Goal: Task Accomplishment & Management: Manage account settings

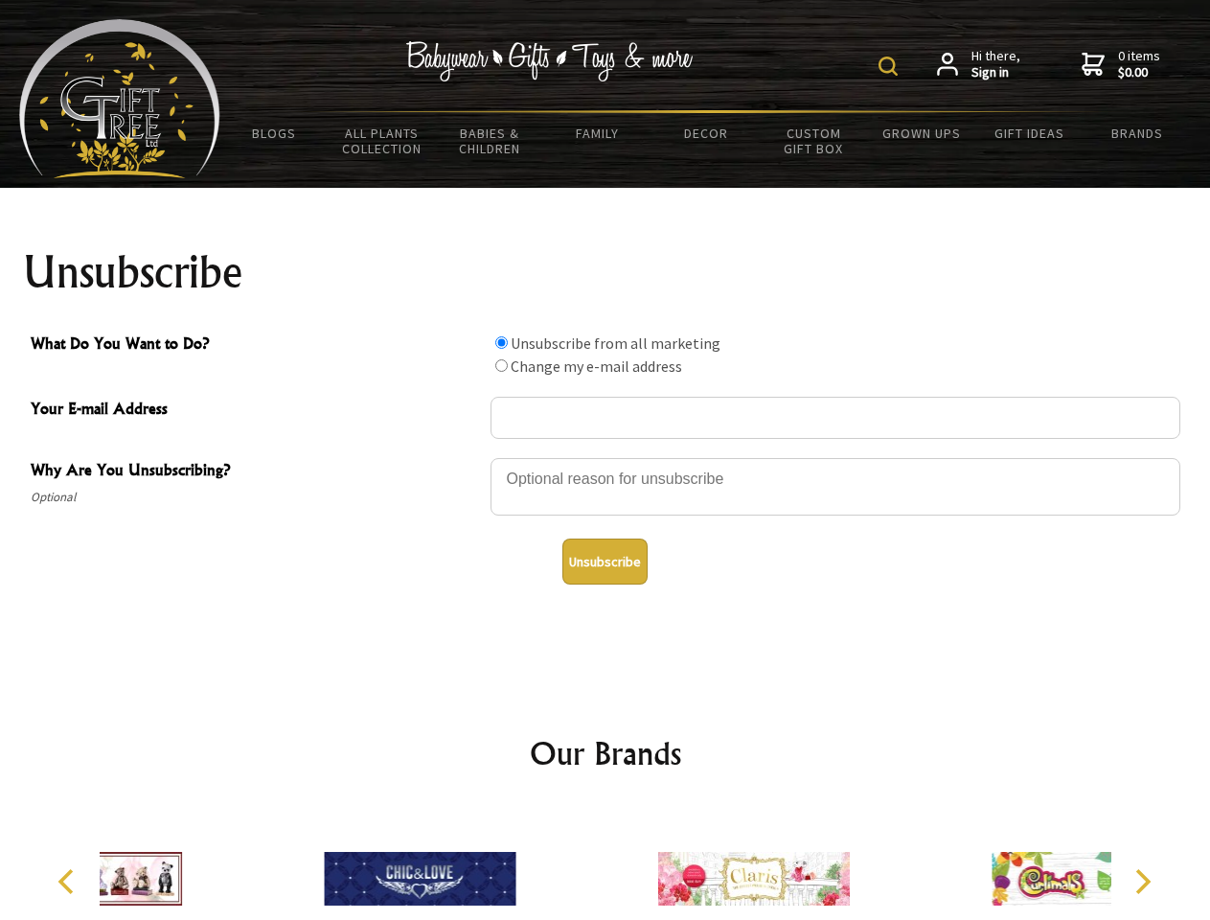
click at [891, 66] on img at bounding box center [888, 66] width 19 height 19
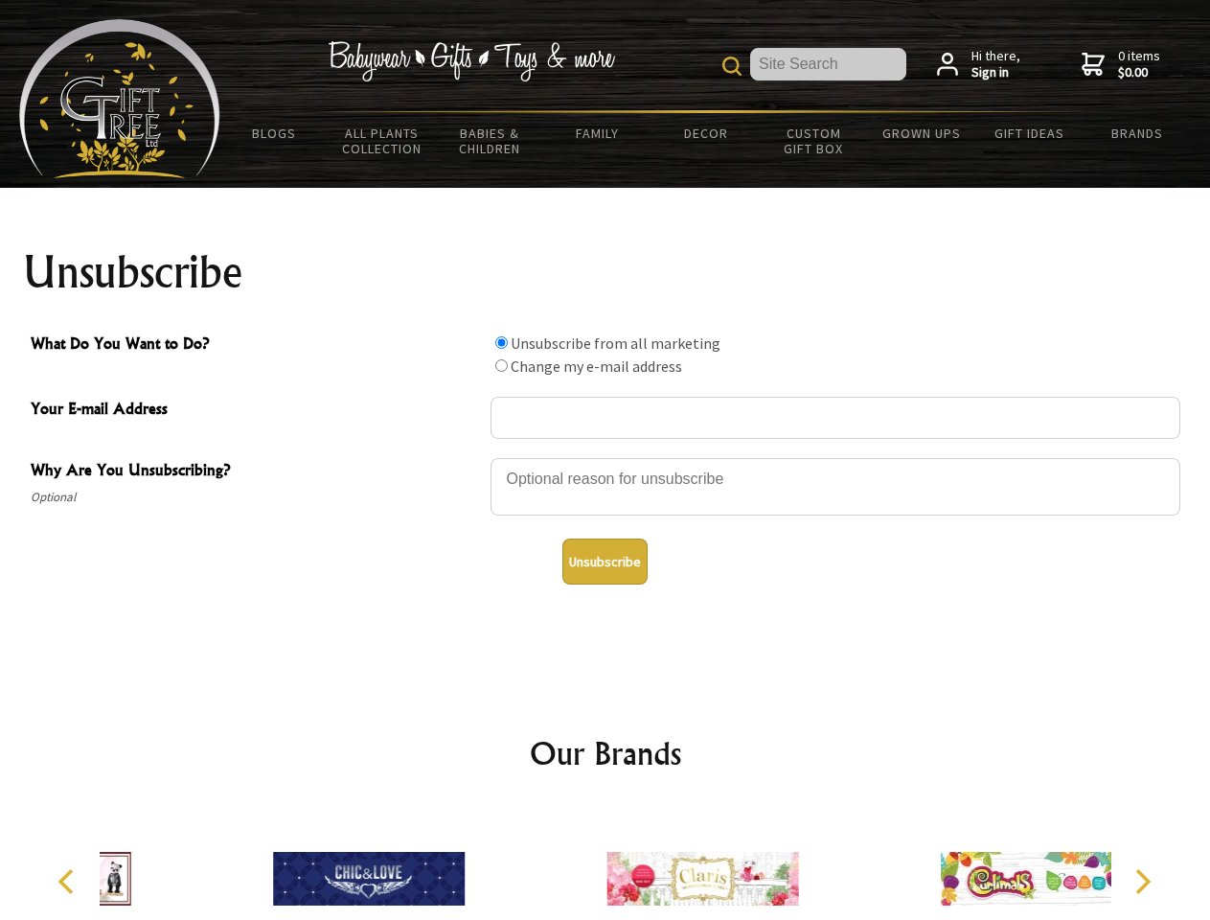
click at [606, 457] on div at bounding box center [836, 489] width 690 height 67
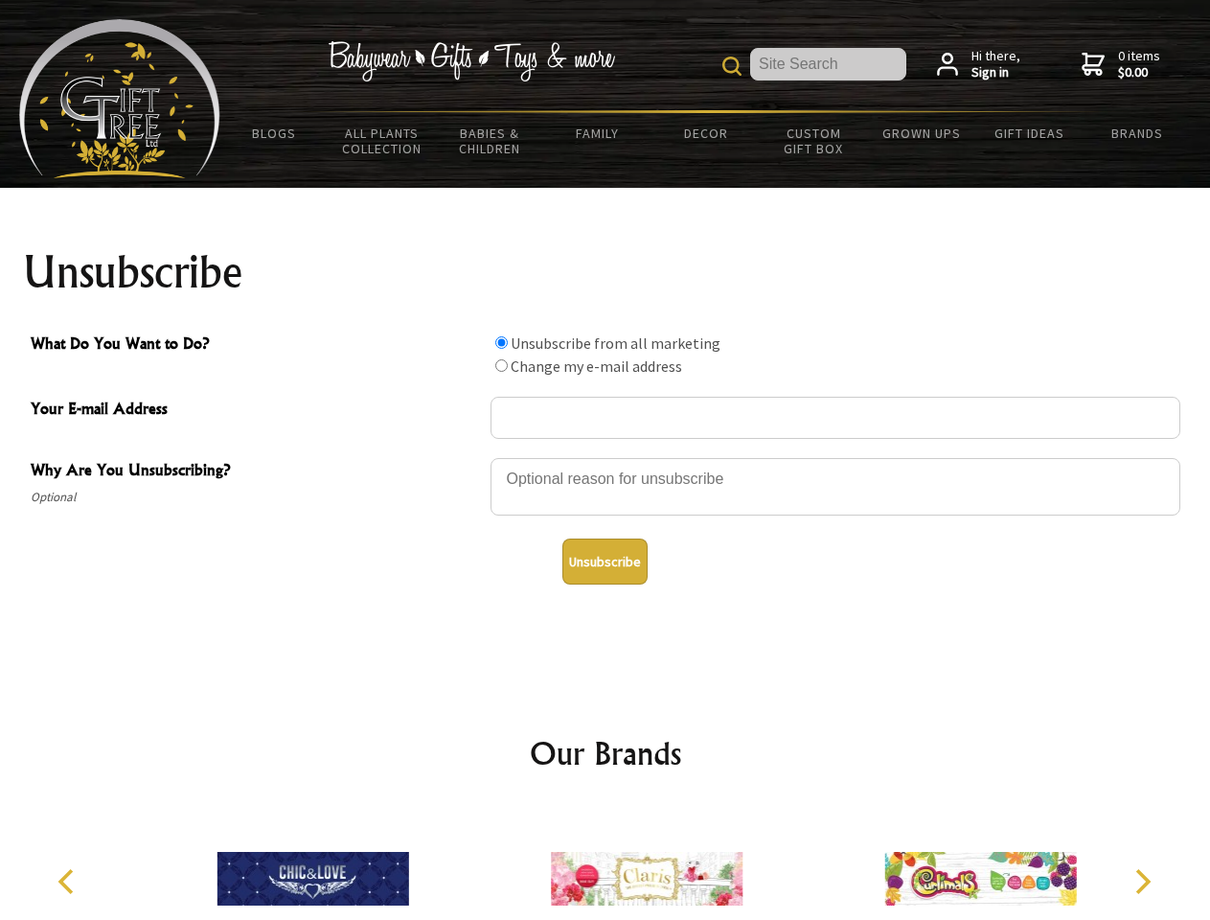
click at [501, 342] on input "What Do You Want to Do?" at bounding box center [501, 342] width 12 height 12
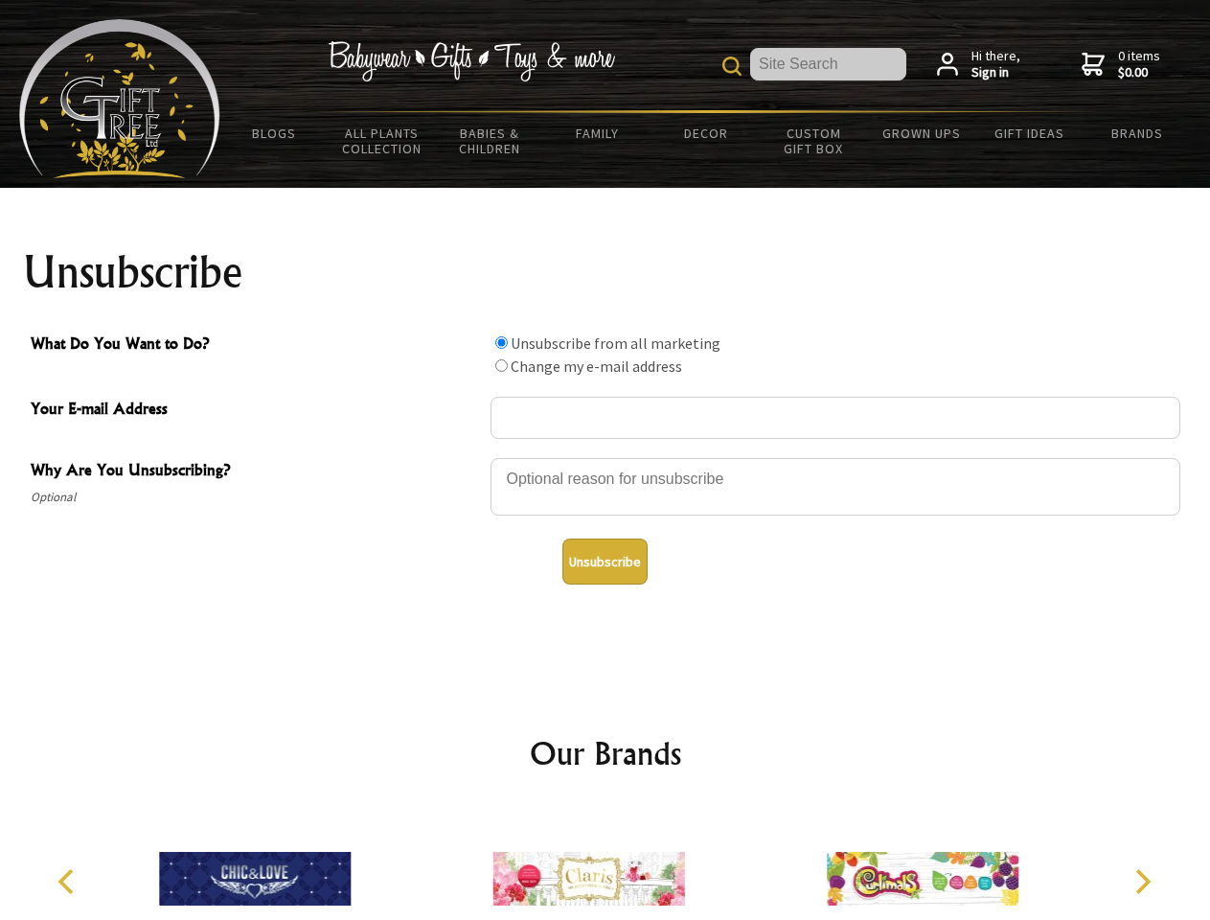
click at [501, 365] on input "What Do You Want to Do?" at bounding box center [501, 365] width 12 height 12
radio input "true"
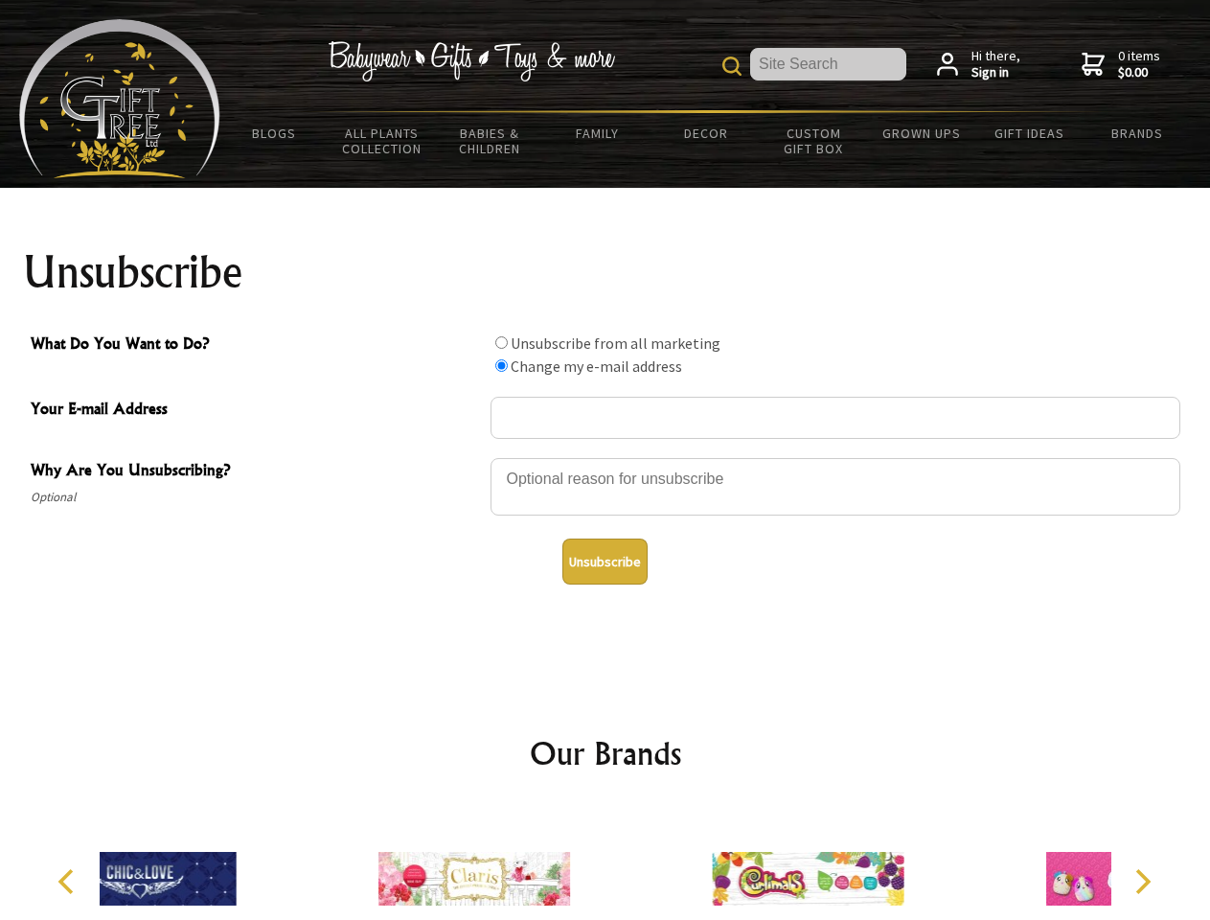
click at [605, 562] on button "Unsubscribe" at bounding box center [605, 562] width 85 height 46
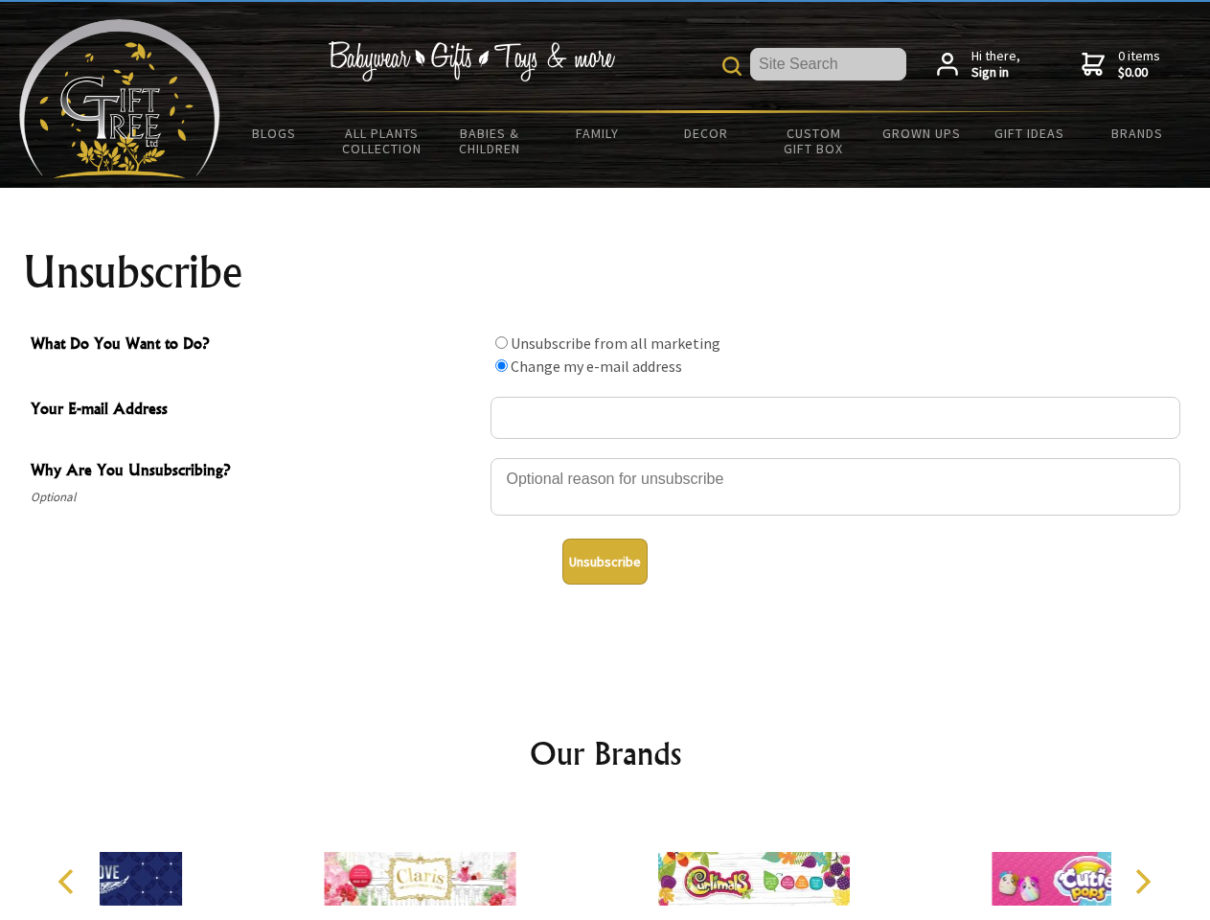
click at [606, 864] on div at bounding box center [754, 882] width 334 height 150
click at [69, 882] on icon "Previous" at bounding box center [68, 881] width 25 height 25
click at [1142, 882] on icon "Next" at bounding box center [1141, 881] width 25 height 25
